Goal: Use online tool/utility: Utilize a website feature to perform a specific function

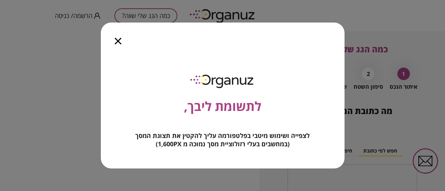
click at [119, 43] on icon "button" at bounding box center [118, 41] width 7 height 7
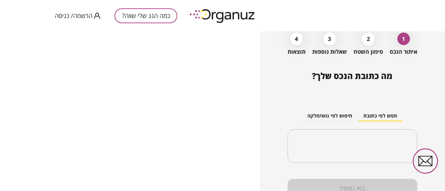
scroll to position [35, 0]
click at [363, 135] on div "​" at bounding box center [352, 146] width 130 height 34
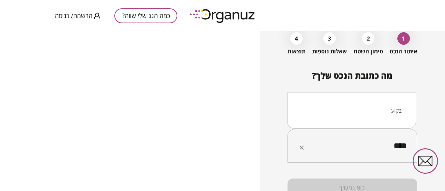
click at [393, 110] on li "בקוע" at bounding box center [351, 111] width 111 height 13
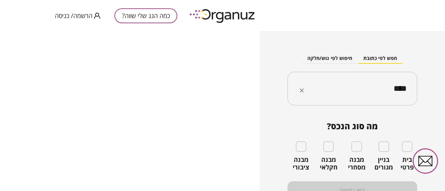
scroll to position [99, 0]
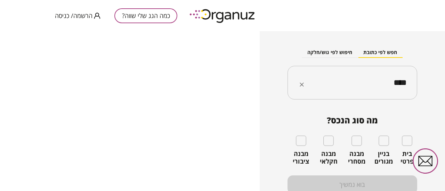
type input "****"
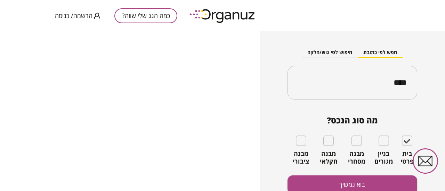
scroll to position [101, 0]
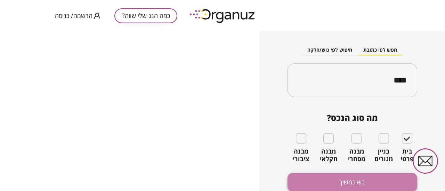
click at [350, 178] on button "בוא נמשיך" at bounding box center [352, 182] width 130 height 18
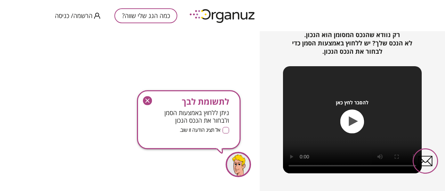
click at [147, 99] on icon "button" at bounding box center [147, 101] width 9 height 9
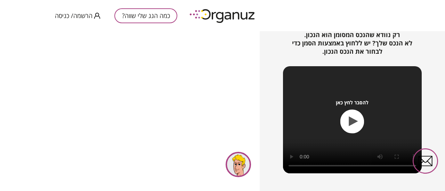
scroll to position [122, 0]
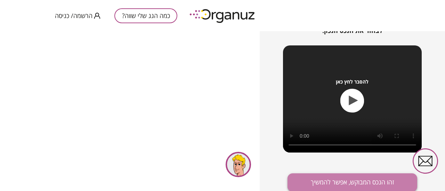
click at [366, 181] on button "זהו הנכס המבוקש, אפשר להמשיך" at bounding box center [352, 183] width 130 height 18
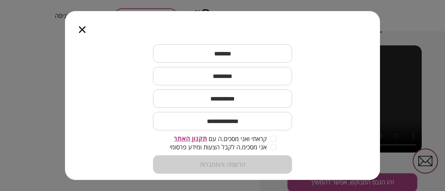
scroll to position [108, 0]
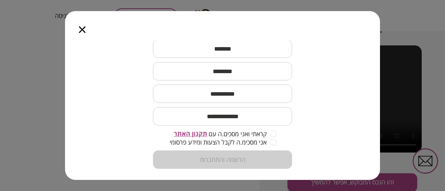
click at [84, 29] on icon "button" at bounding box center [82, 29] width 7 height 7
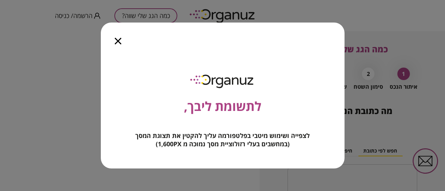
click at [115, 40] on icon "button" at bounding box center [118, 41] width 7 height 7
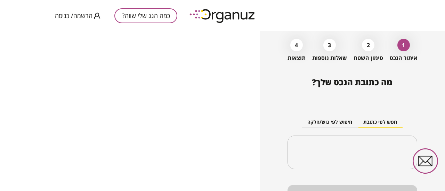
scroll to position [67, 0]
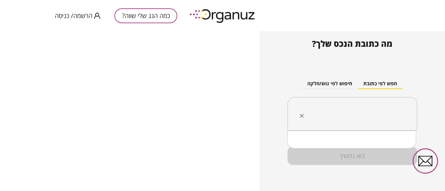
click at [345, 107] on input "text" at bounding box center [355, 114] width 108 height 17
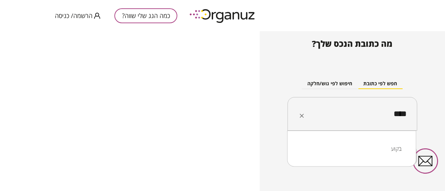
click at [384, 148] on li "בקוע" at bounding box center [351, 149] width 111 height 13
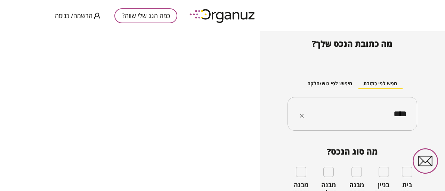
type input "****"
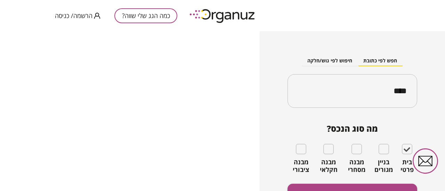
scroll to position [101, 0]
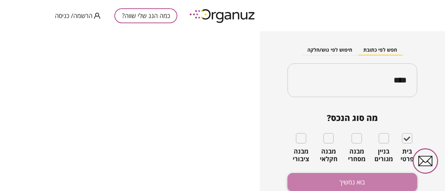
click at [363, 179] on button "בוא נמשיך" at bounding box center [352, 182] width 130 height 18
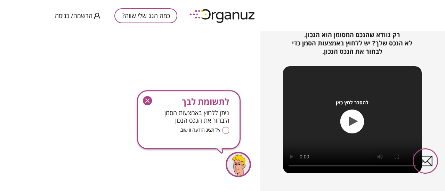
scroll to position [122, 0]
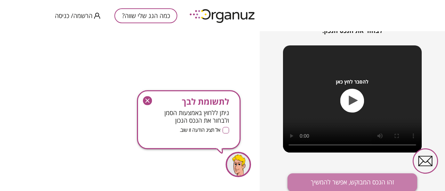
click at [368, 182] on button "זהו הנכס המבוקש, אפשר להמשיך" at bounding box center [352, 183] width 130 height 18
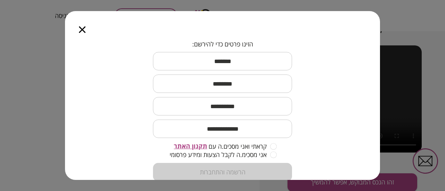
scroll to position [95, 0]
click at [84, 33] on icon "button" at bounding box center [82, 29] width 7 height 7
